Goal: Unclear: Unclear

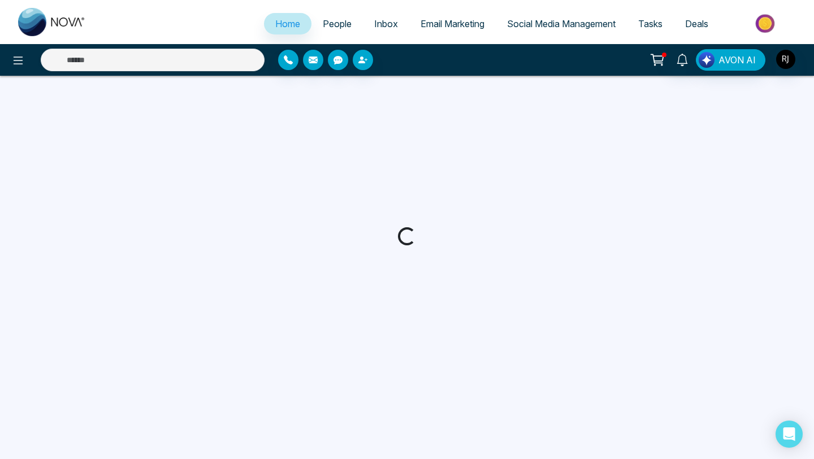
select select "*"
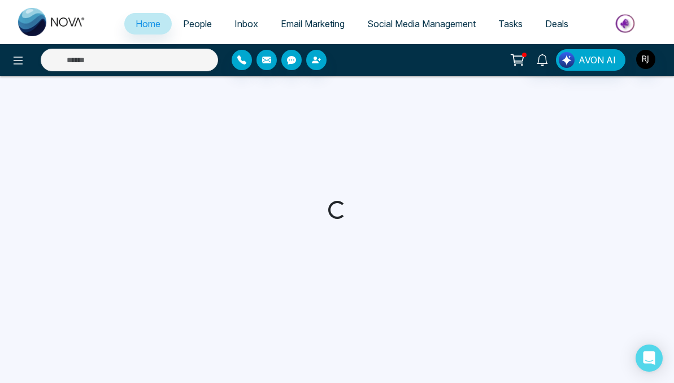
select select "*"
